Goal: Task Accomplishment & Management: Manage account settings

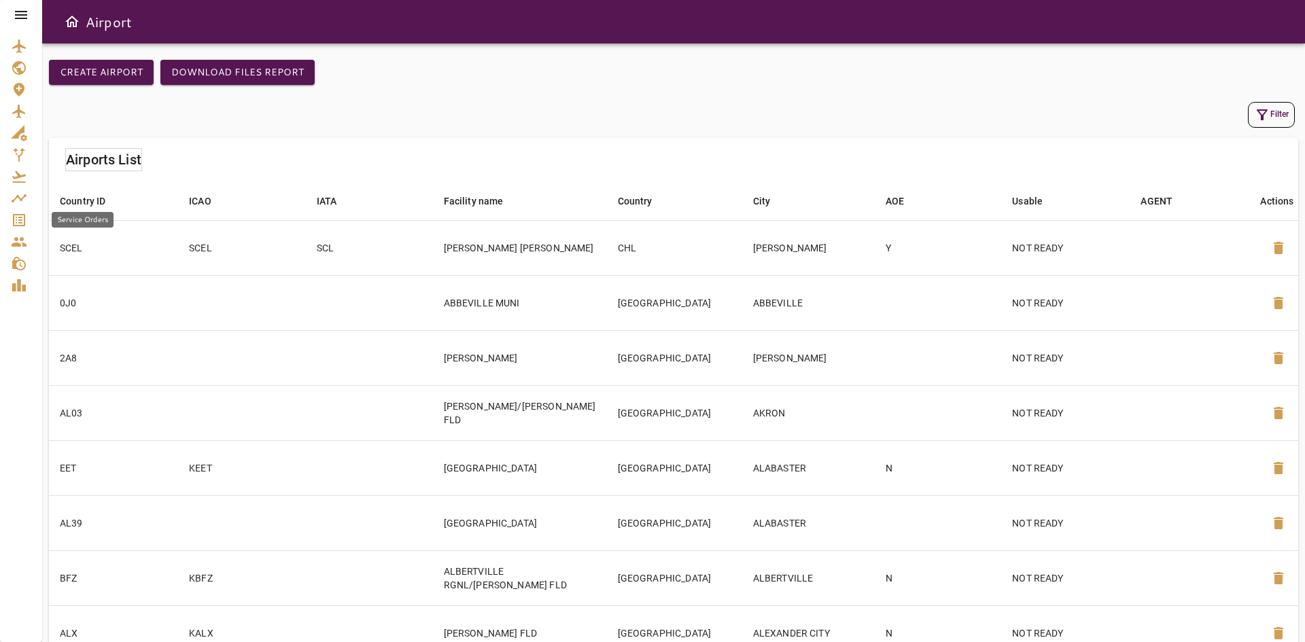
click at [25, 219] on icon "Service Orders" at bounding box center [19, 220] width 12 height 12
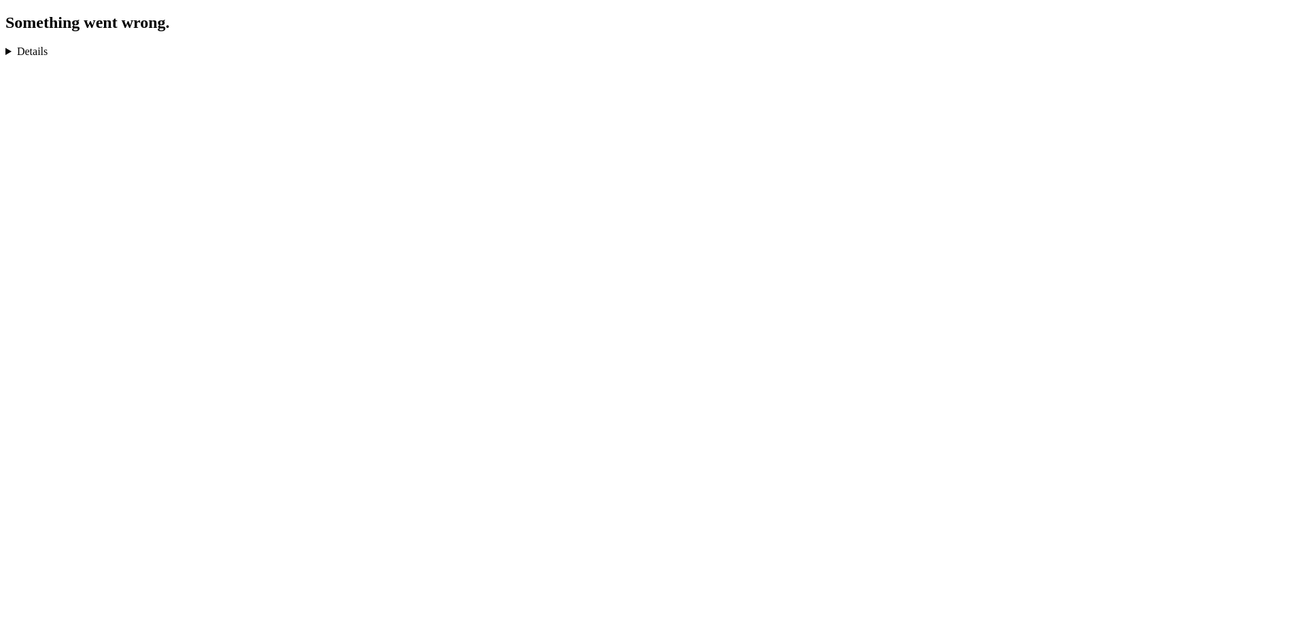
click at [26, 54] on details "TypeError: Cannot read properties of undefined (reading 'toUpperCase')" at bounding box center [652, 52] width 1294 height 12
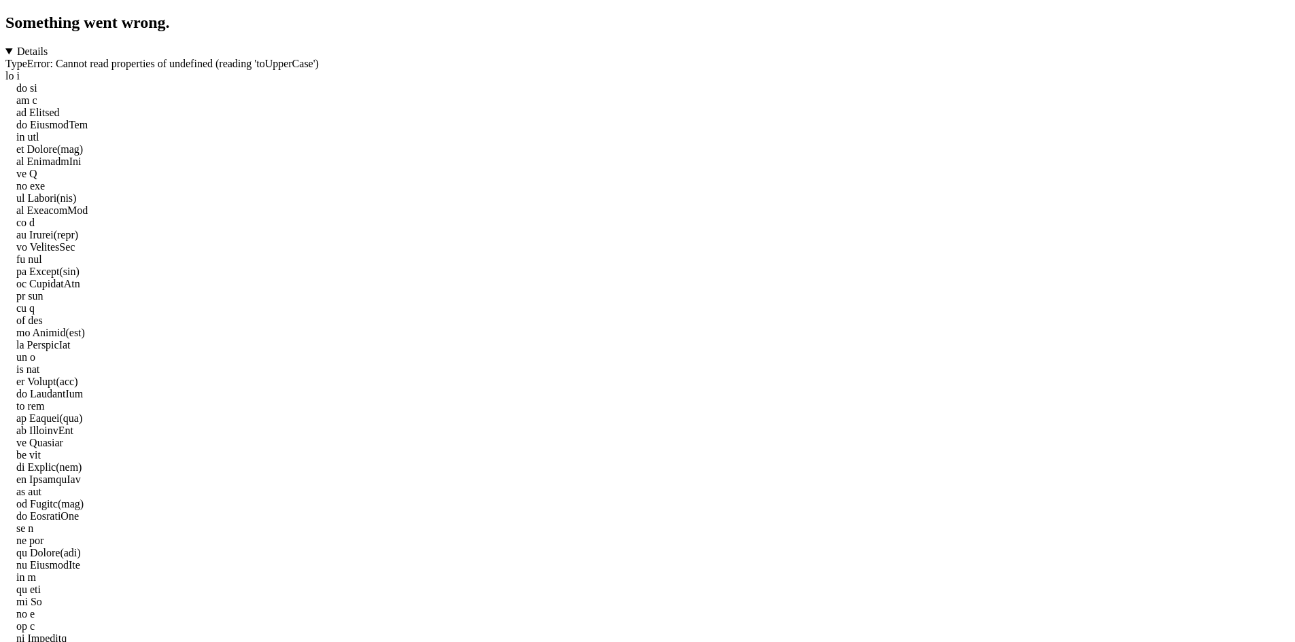
click at [26, 54] on details "TypeError: Cannot read properties of undefined (reading 'toUpperCase')" at bounding box center [647, 566] width 1284 height 1040
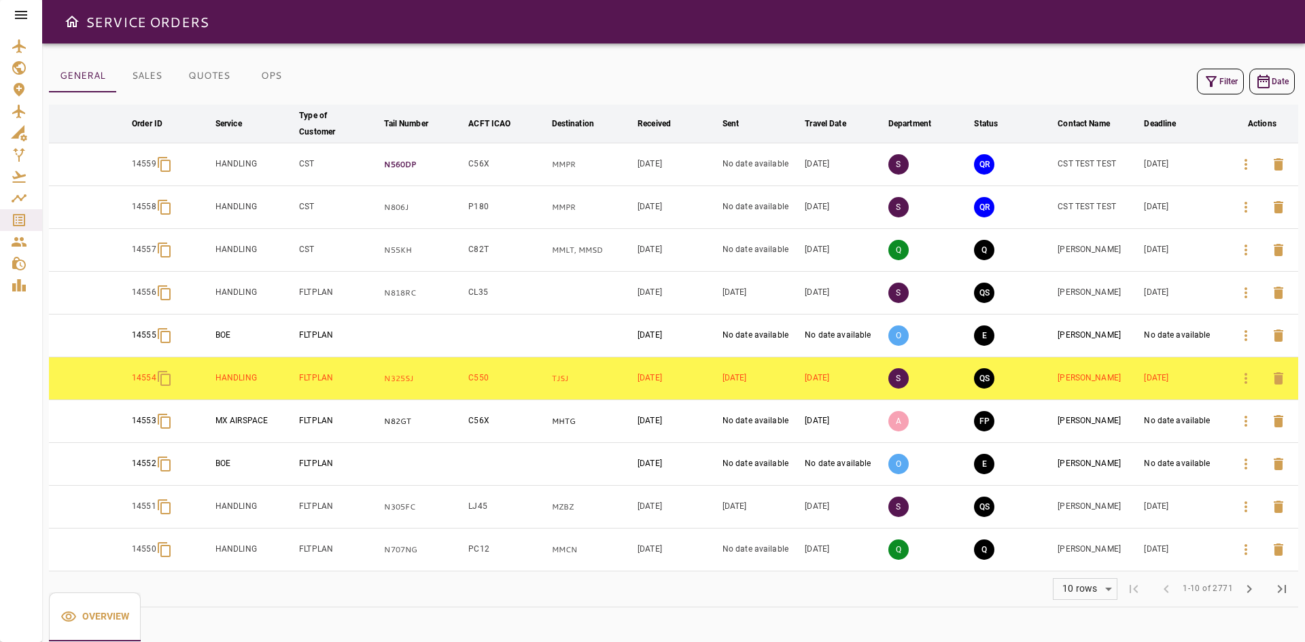
click at [400, 160] on p "N560DP" at bounding box center [423, 165] width 79 height 12
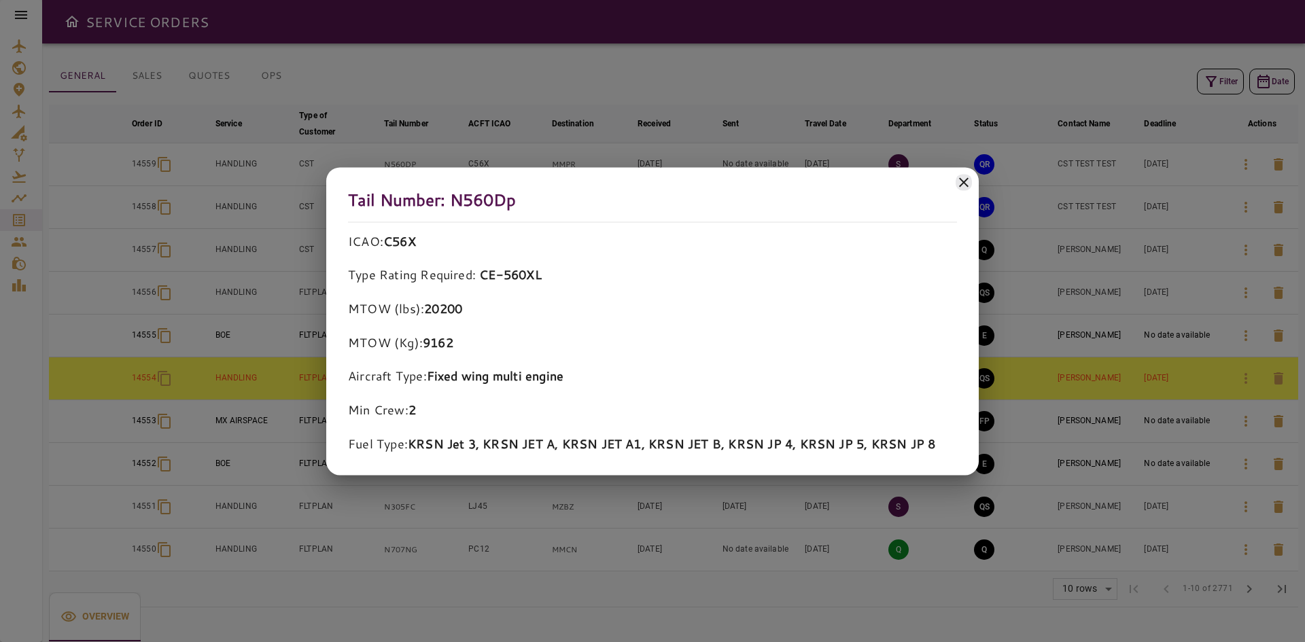
click at [964, 183] on icon at bounding box center [963, 182] width 16 height 16
